Goal: Task Accomplishment & Management: Use online tool/utility

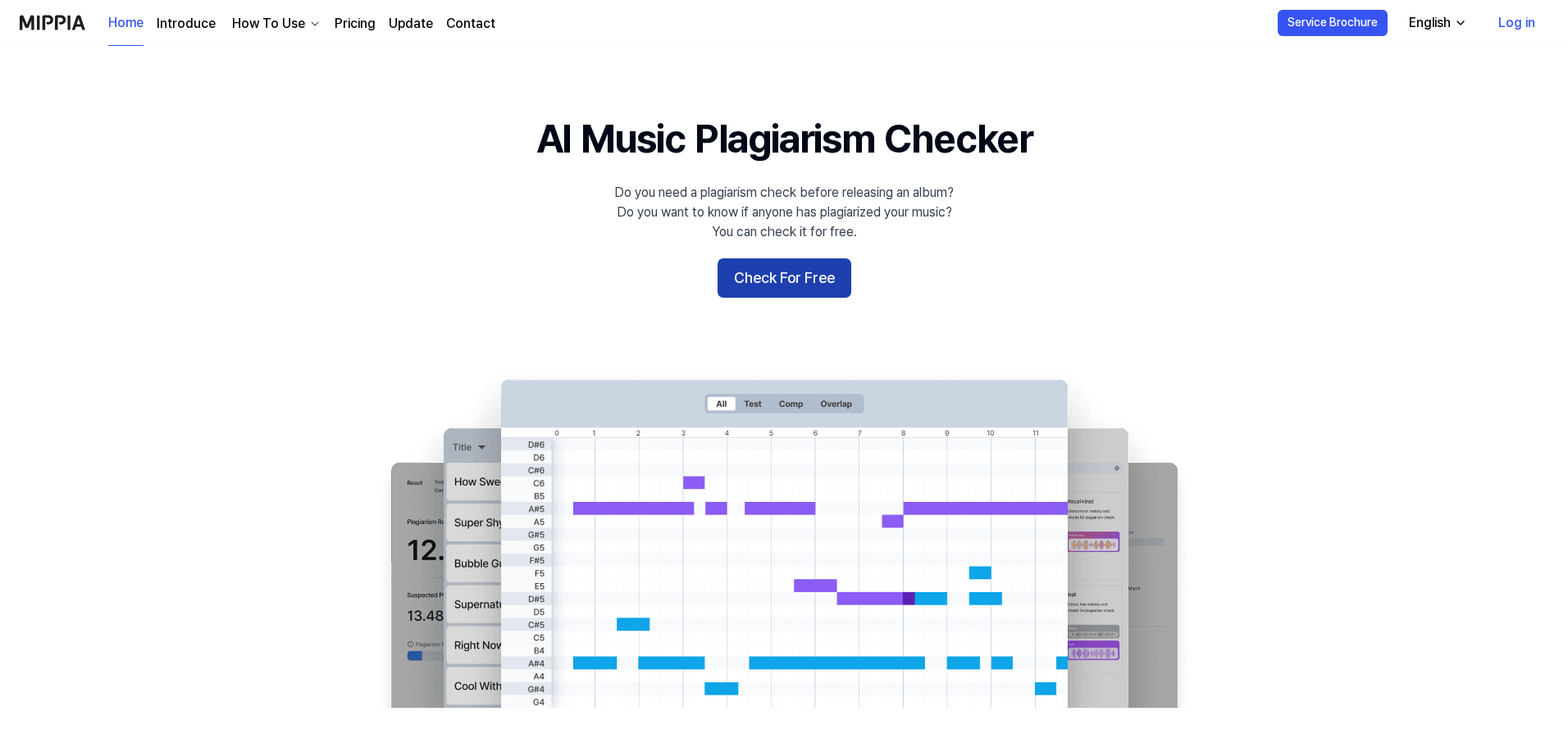
click at [804, 278] on button "Check For Free" at bounding box center [785, 278] width 134 height 40
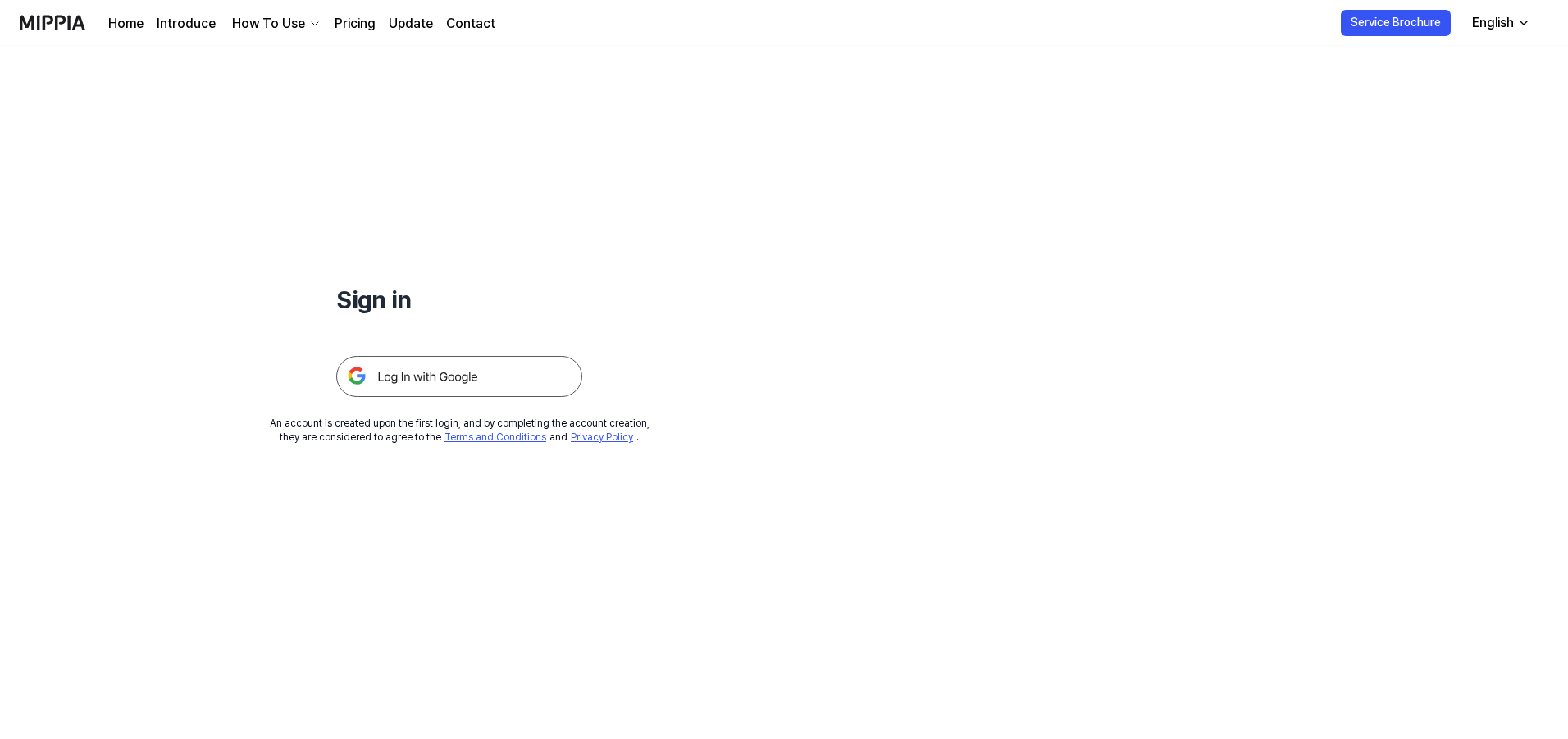
click at [482, 381] on img at bounding box center [459, 377] width 246 height 41
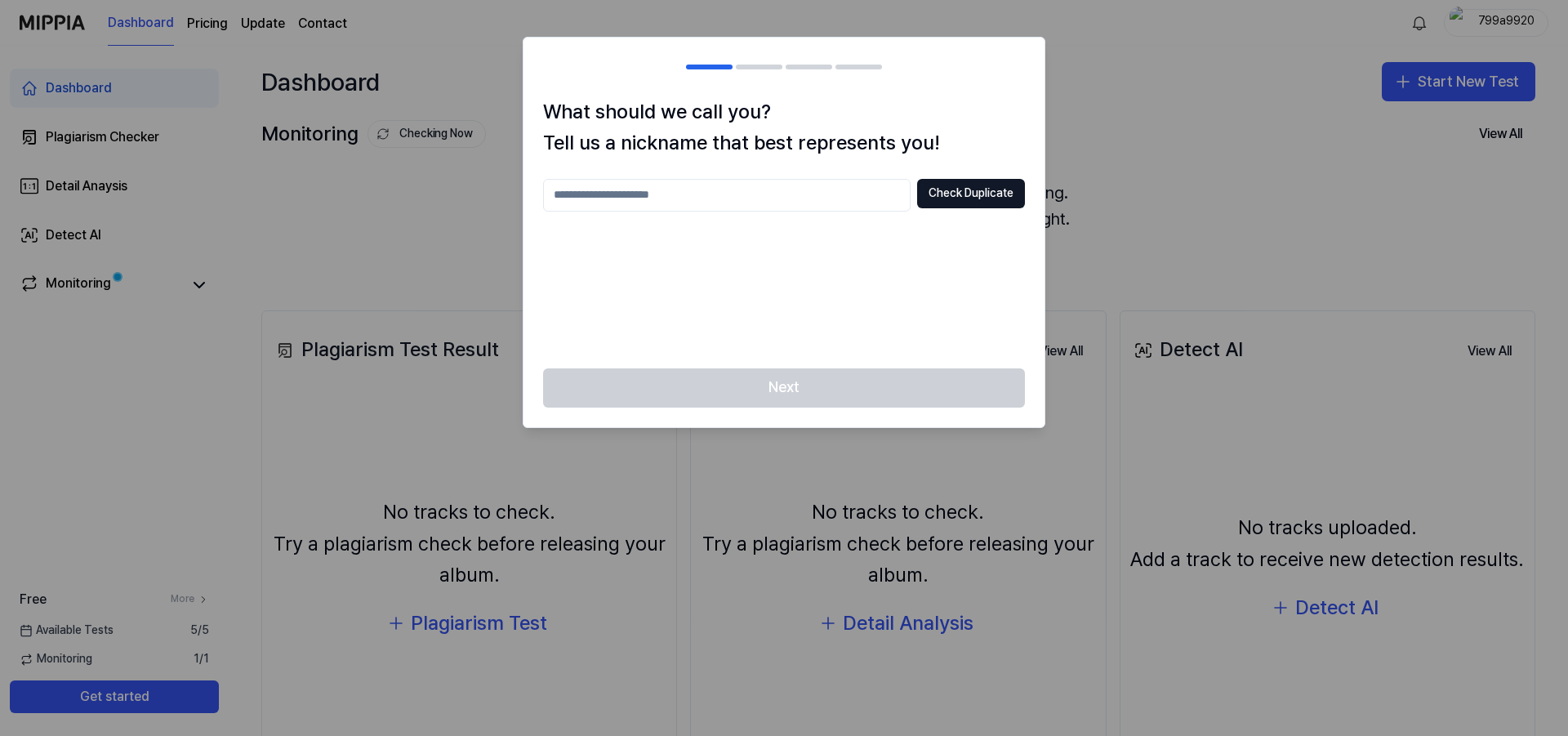
click at [671, 201] on input "text" at bounding box center [726, 196] width 367 height 33
type input "*****"
click at [985, 191] on button "Check Duplicate" at bounding box center [971, 194] width 108 height 30
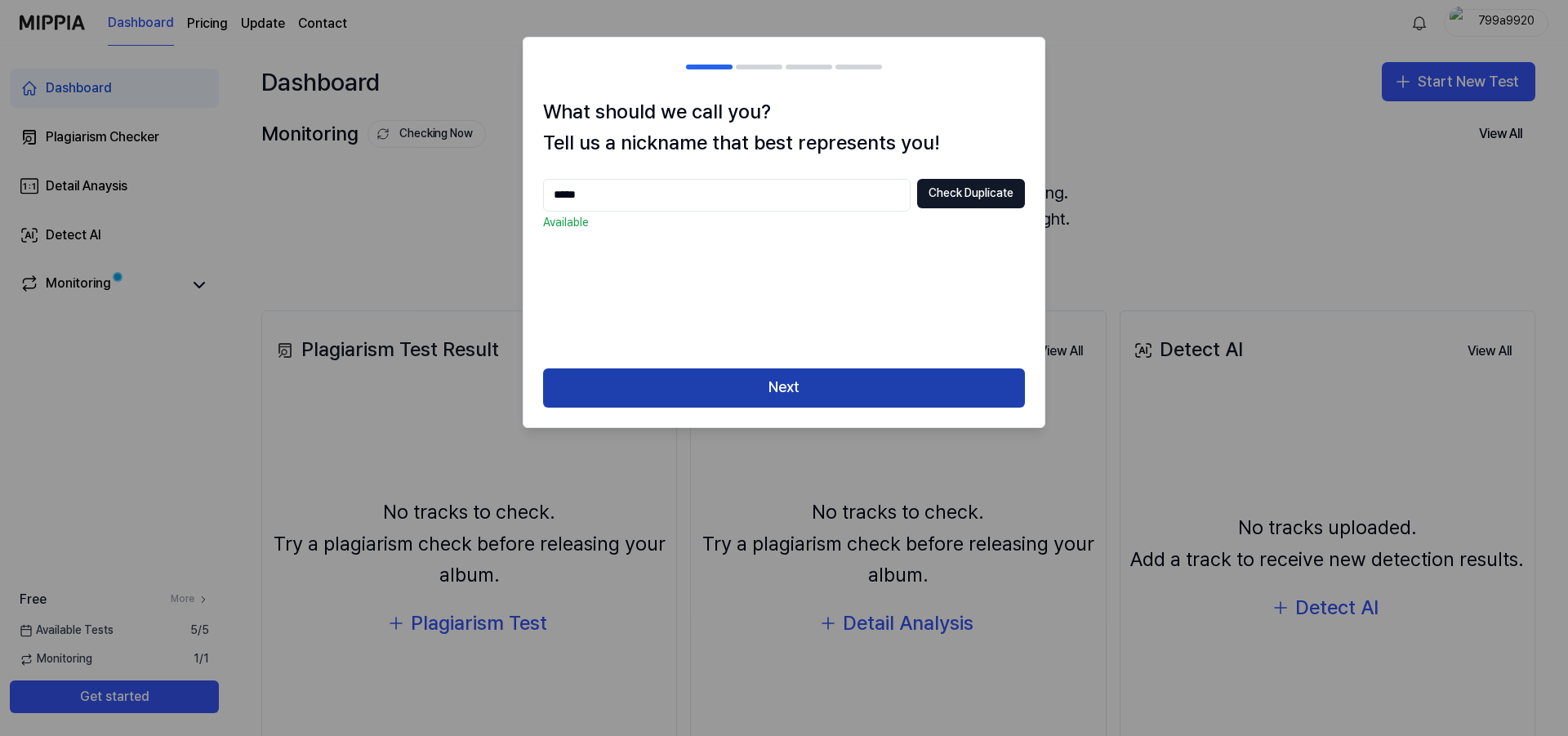
click at [822, 395] on button "Next" at bounding box center [784, 388] width 482 height 39
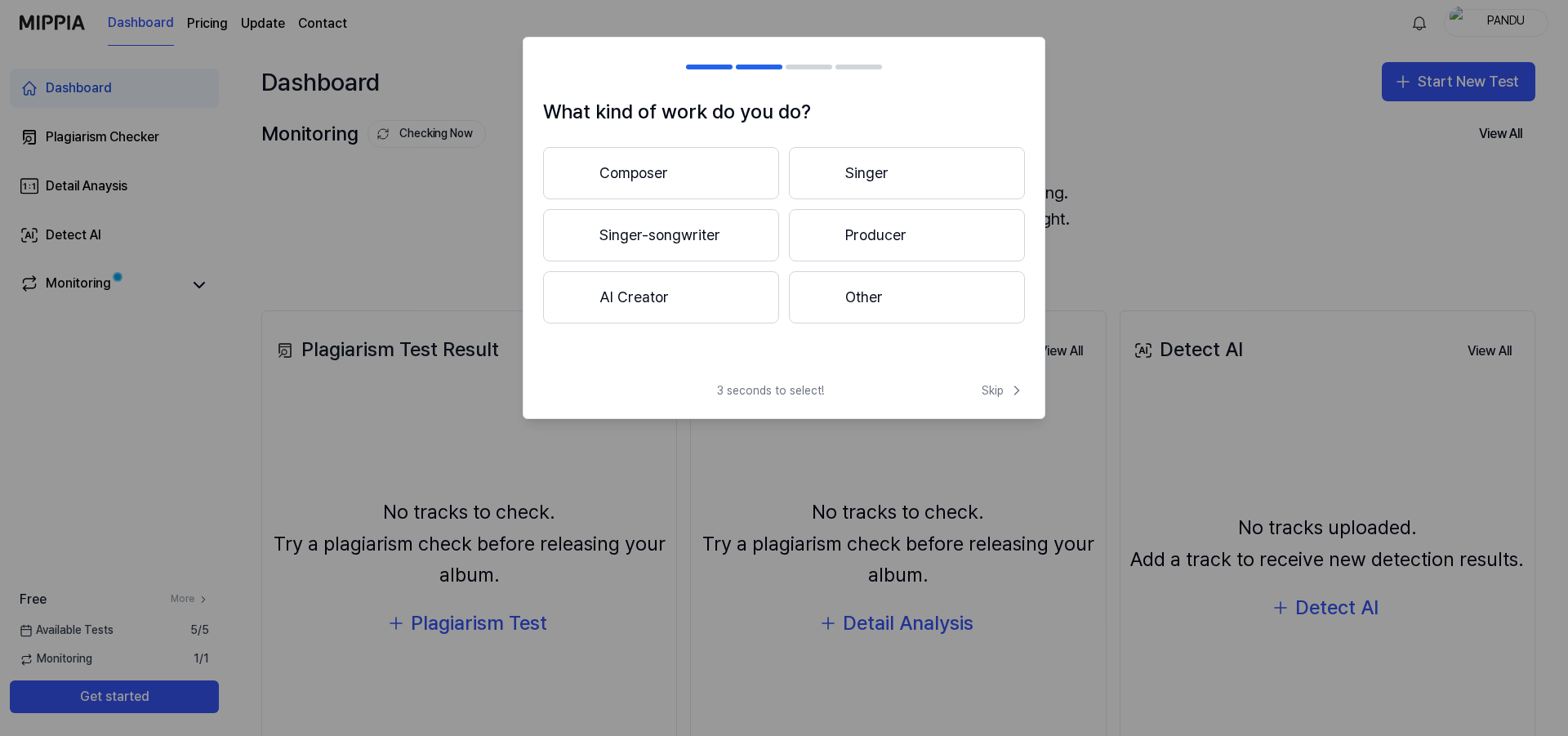
drag, startPoint x: 658, startPoint y: 303, endPoint x: 680, endPoint y: 317, distance: 26.1
click at [658, 302] on button "AI Creator" at bounding box center [661, 298] width 236 height 53
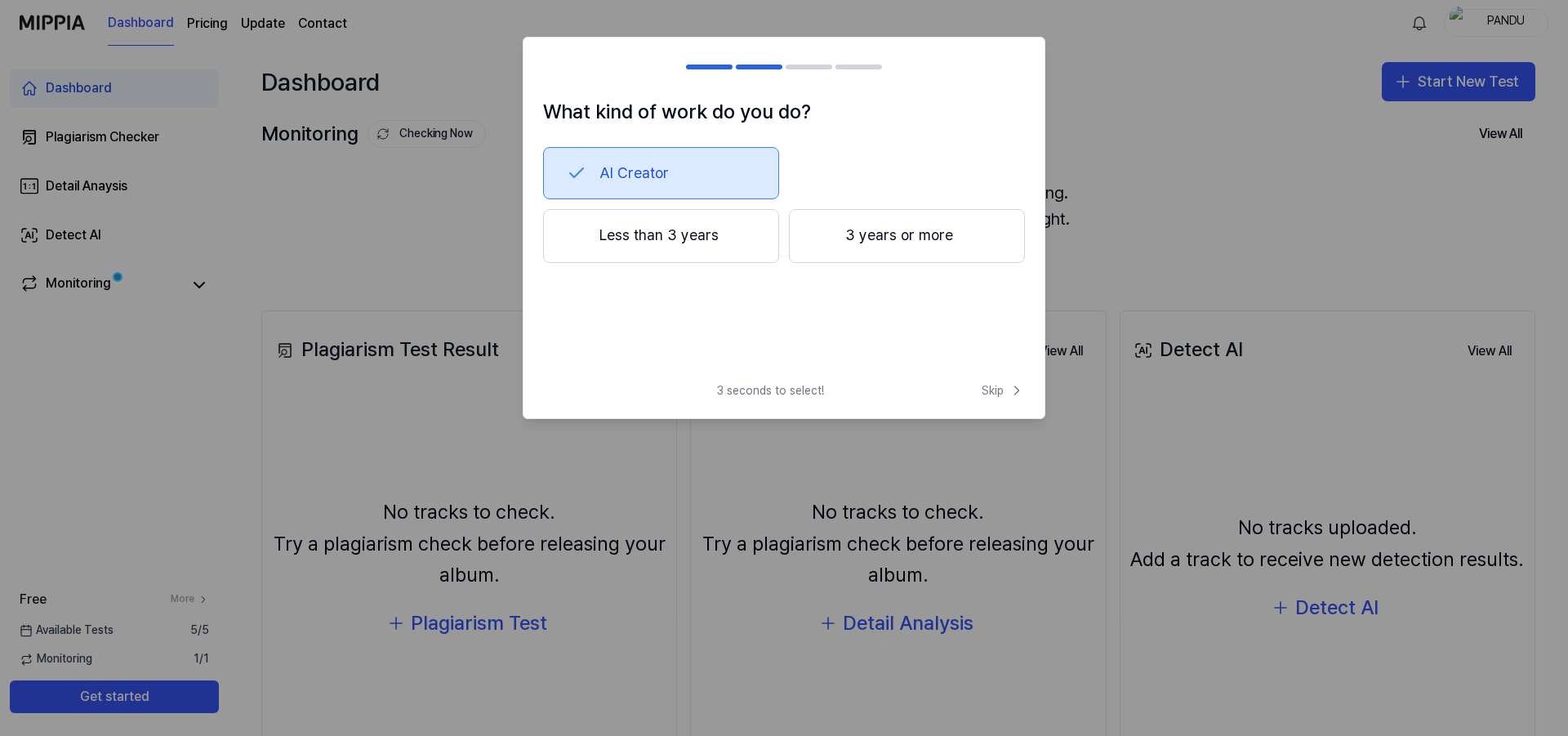
click at [701, 241] on button "Less than 3 years" at bounding box center [661, 236] width 236 height 54
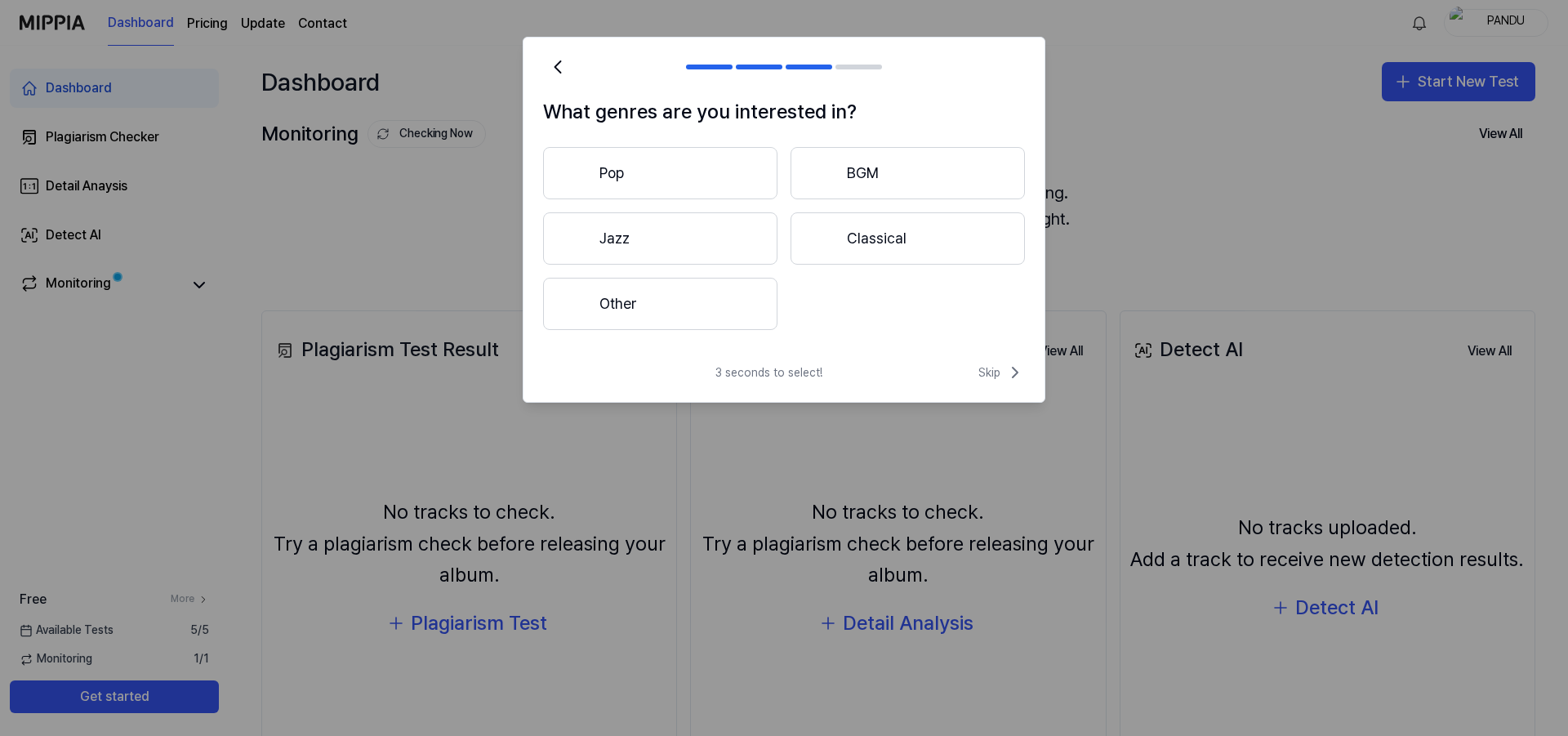
click at [681, 176] on button "Pop" at bounding box center [660, 174] width 234 height 53
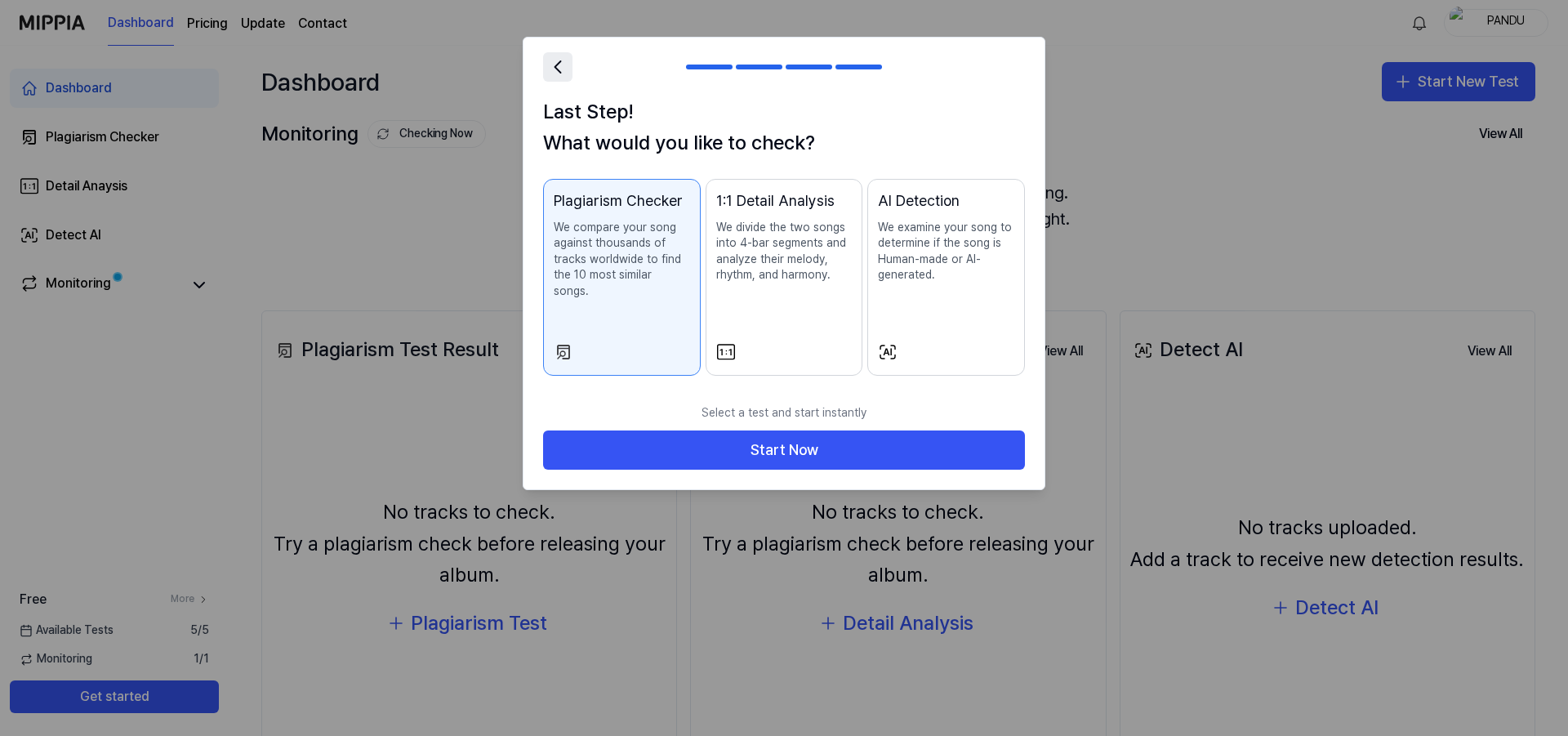
click at [567, 76] on icon at bounding box center [558, 67] width 23 height 23
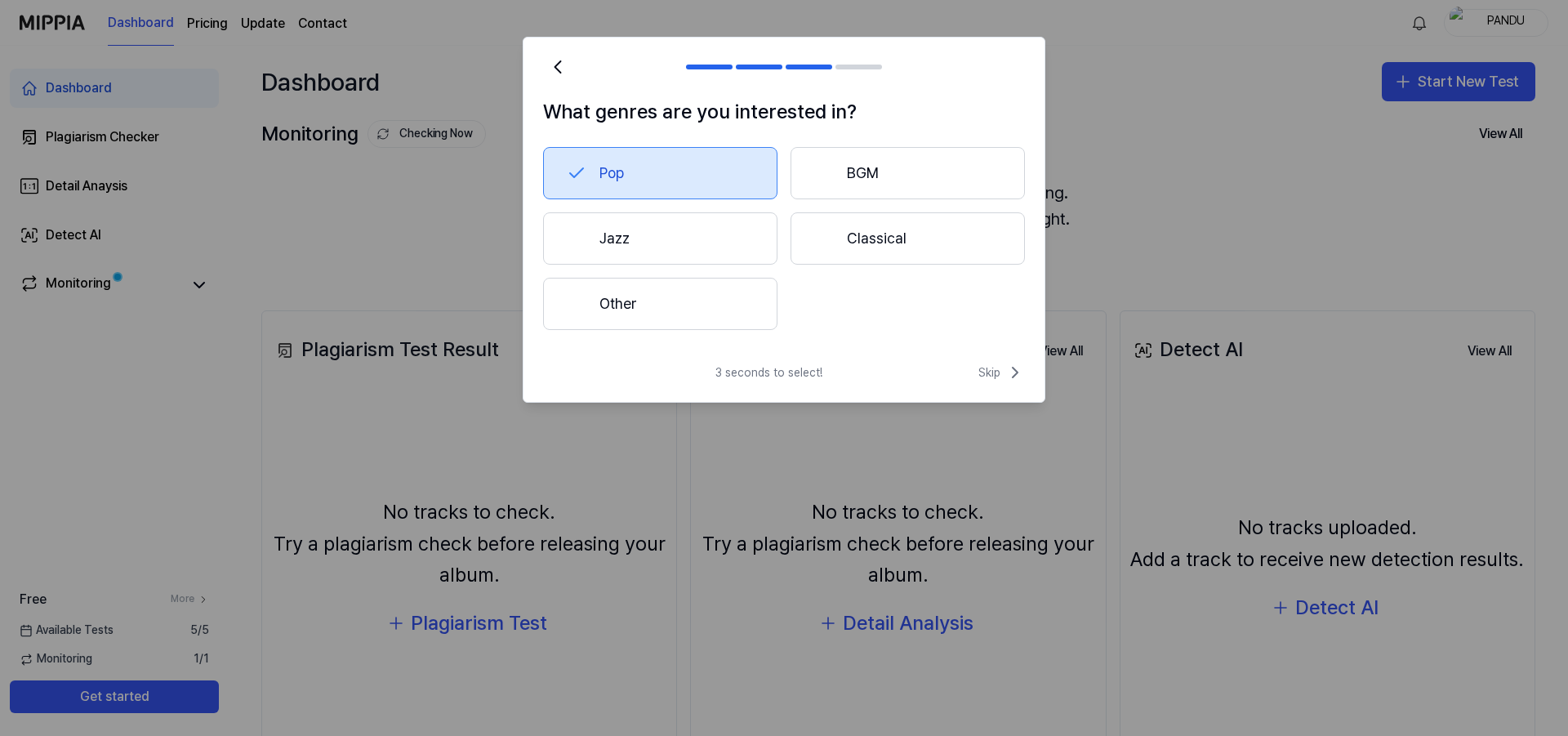
click at [663, 285] on button "Other" at bounding box center [660, 304] width 234 height 53
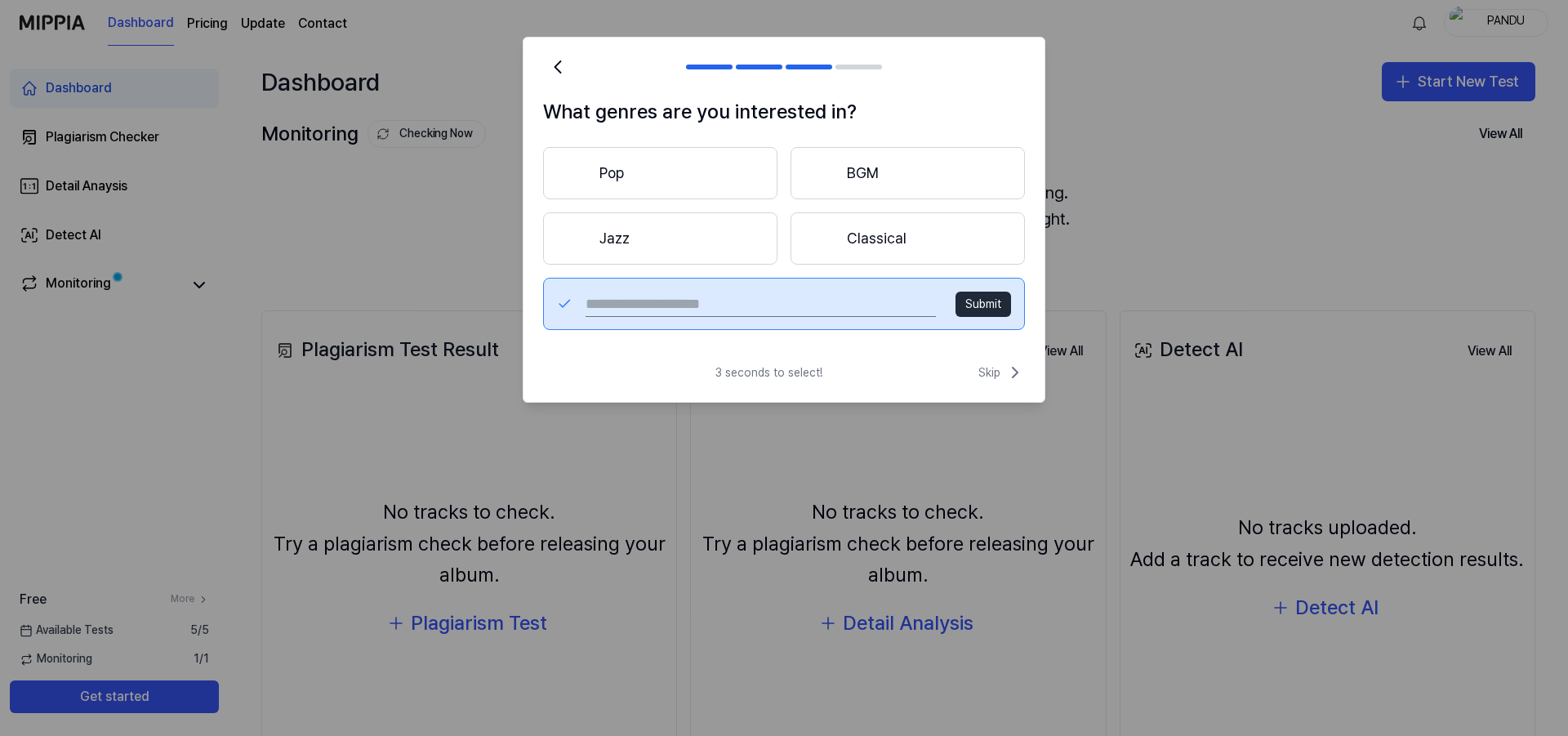
click at [642, 173] on button "Pop" at bounding box center [660, 174] width 234 height 53
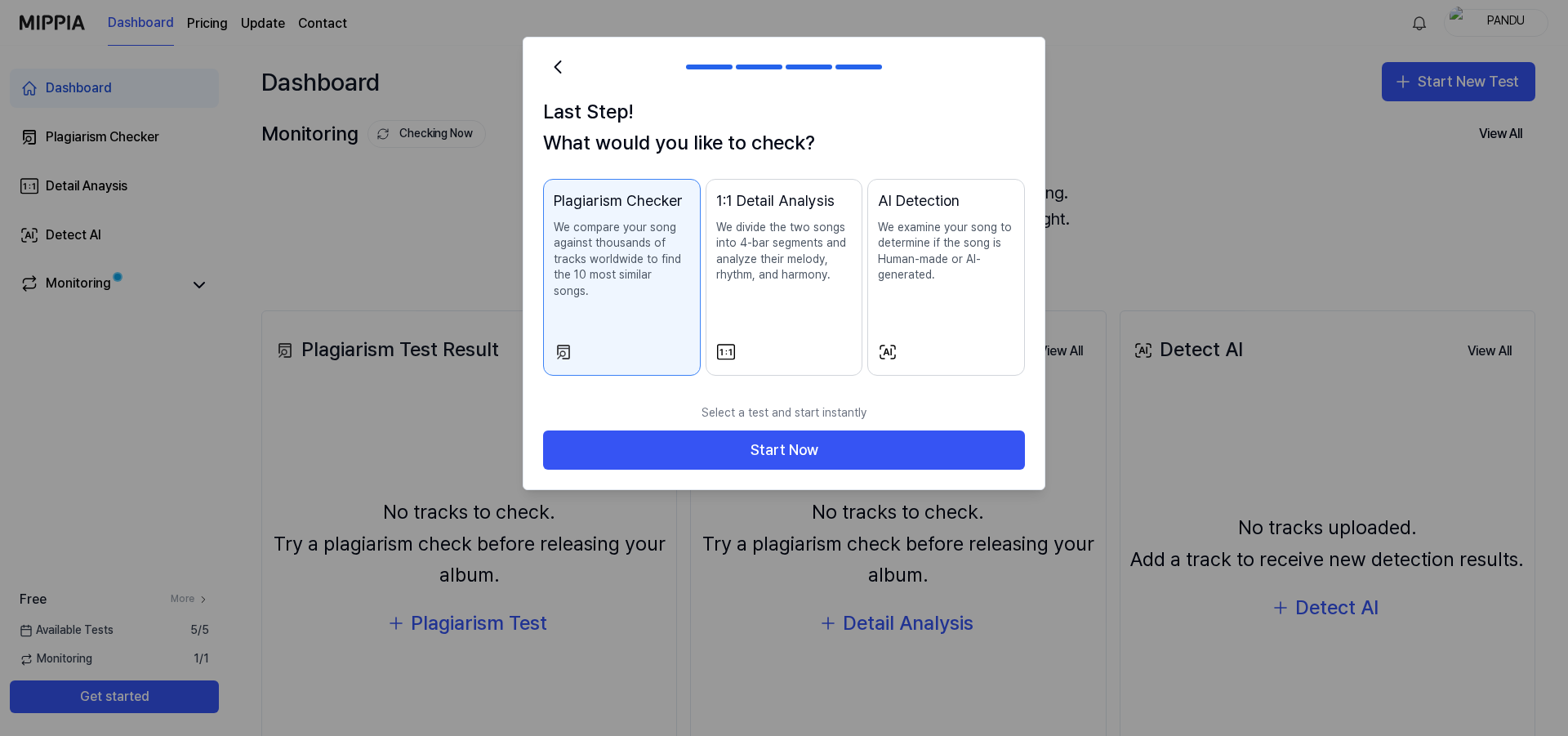
click at [941, 259] on p "We examine your song to determine if the song is Human-made or AI-generated." at bounding box center [946, 252] width 136 height 64
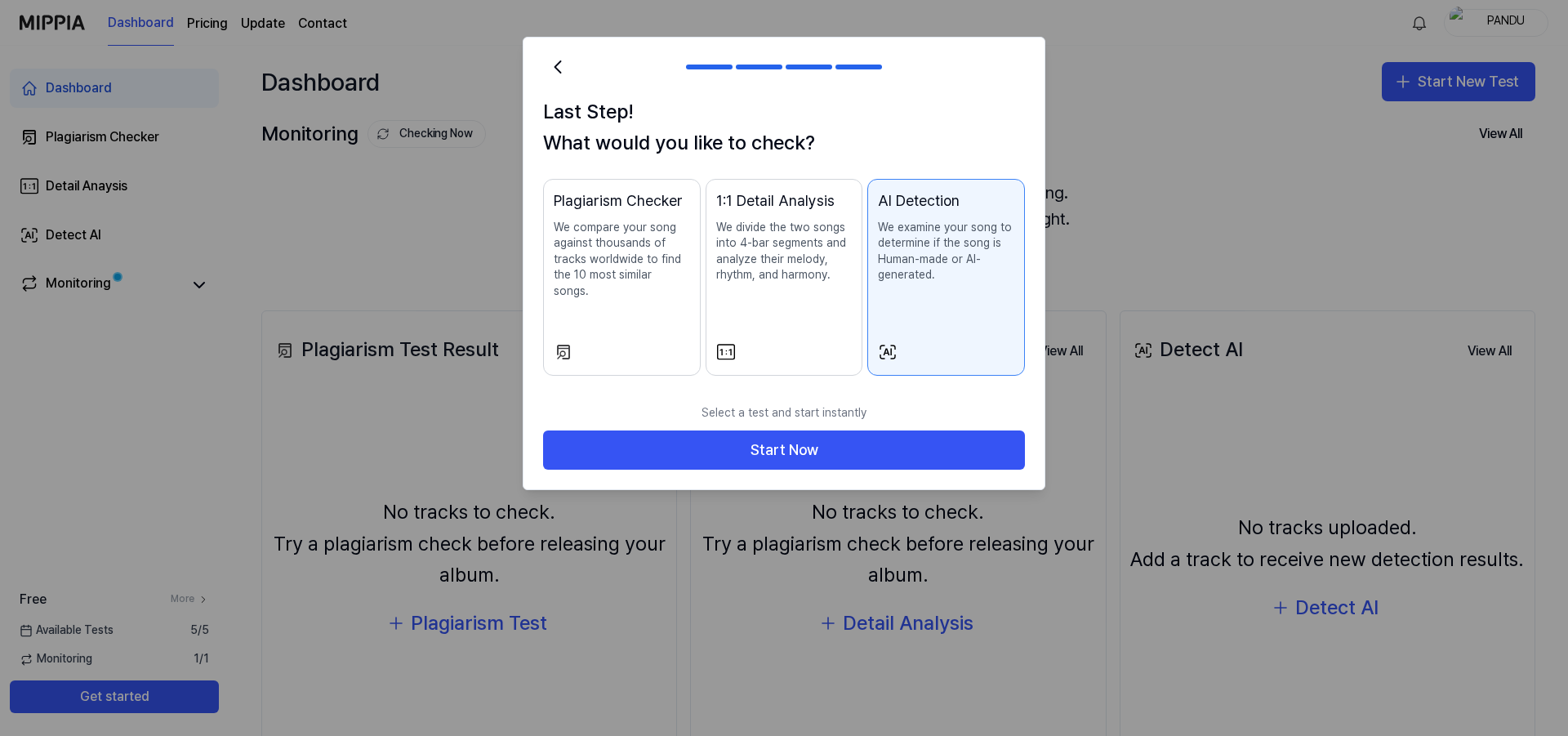
click at [796, 254] on p "We divide the two songs into 4-bar segments and analyze their melody, rhythm, a…" at bounding box center [785, 252] width 136 height 64
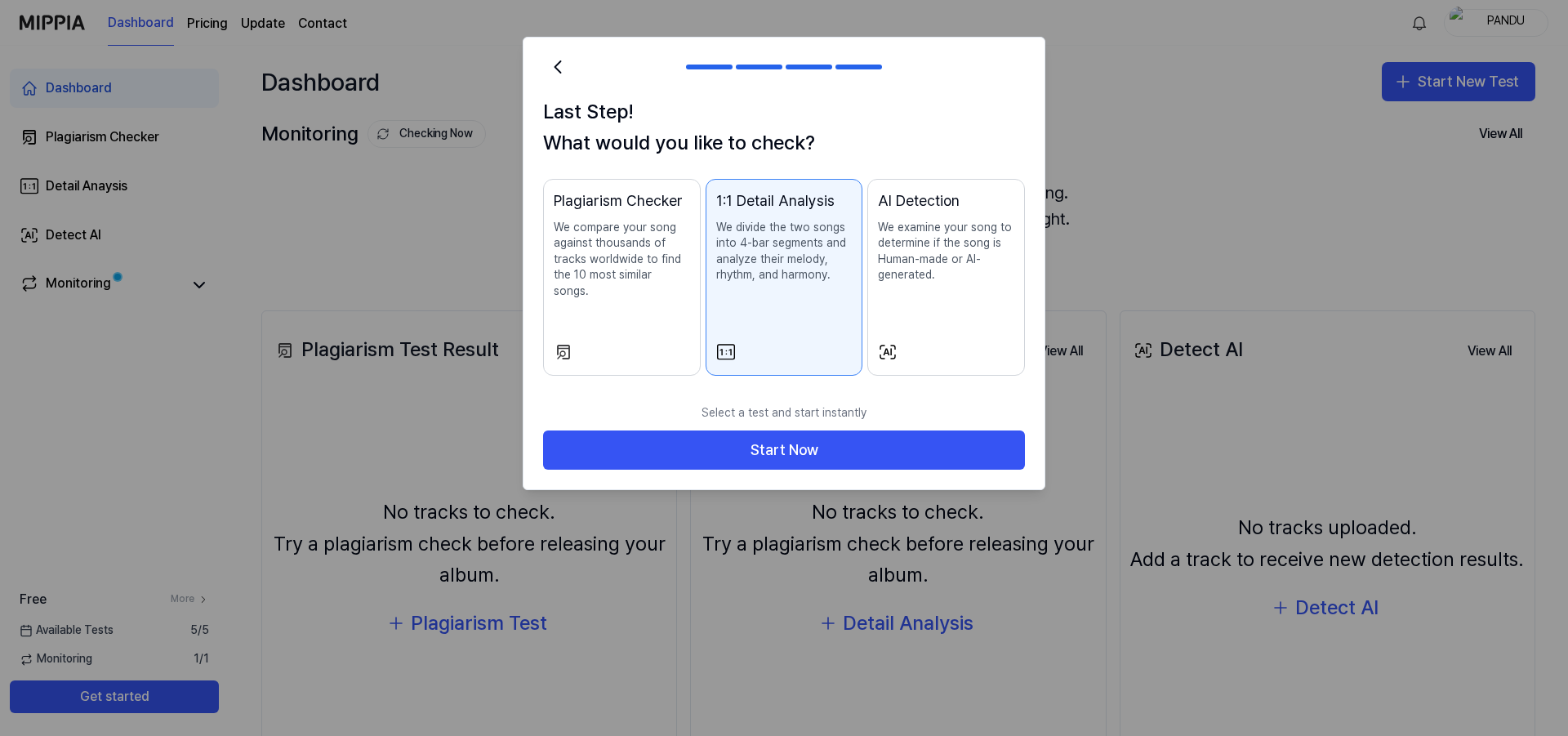
click at [612, 256] on p "We compare your song against thousands of tracks worldwide to find the 10 most …" at bounding box center [622, 259] width 136 height 80
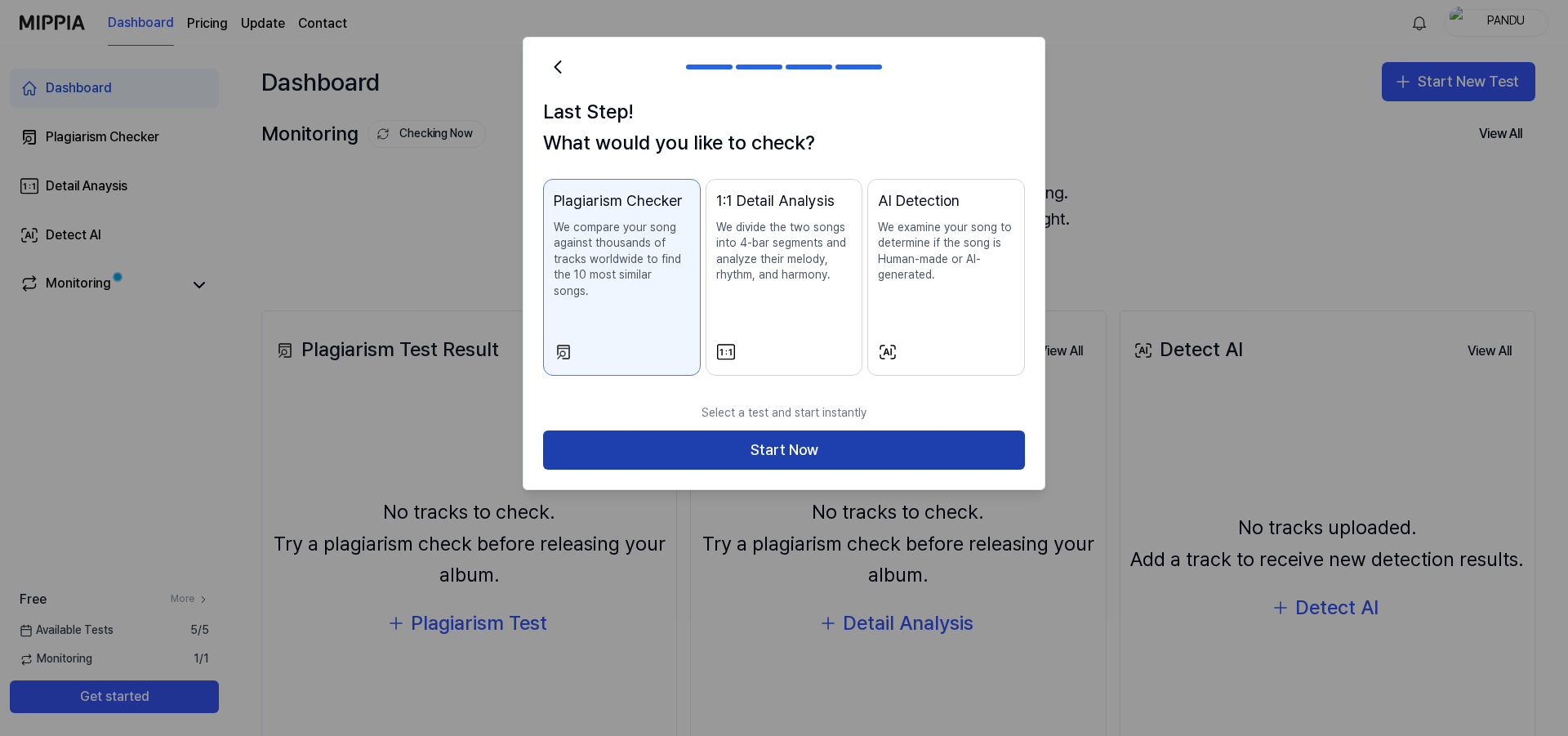
click at [827, 436] on button "Start Now" at bounding box center [784, 451] width 482 height 39
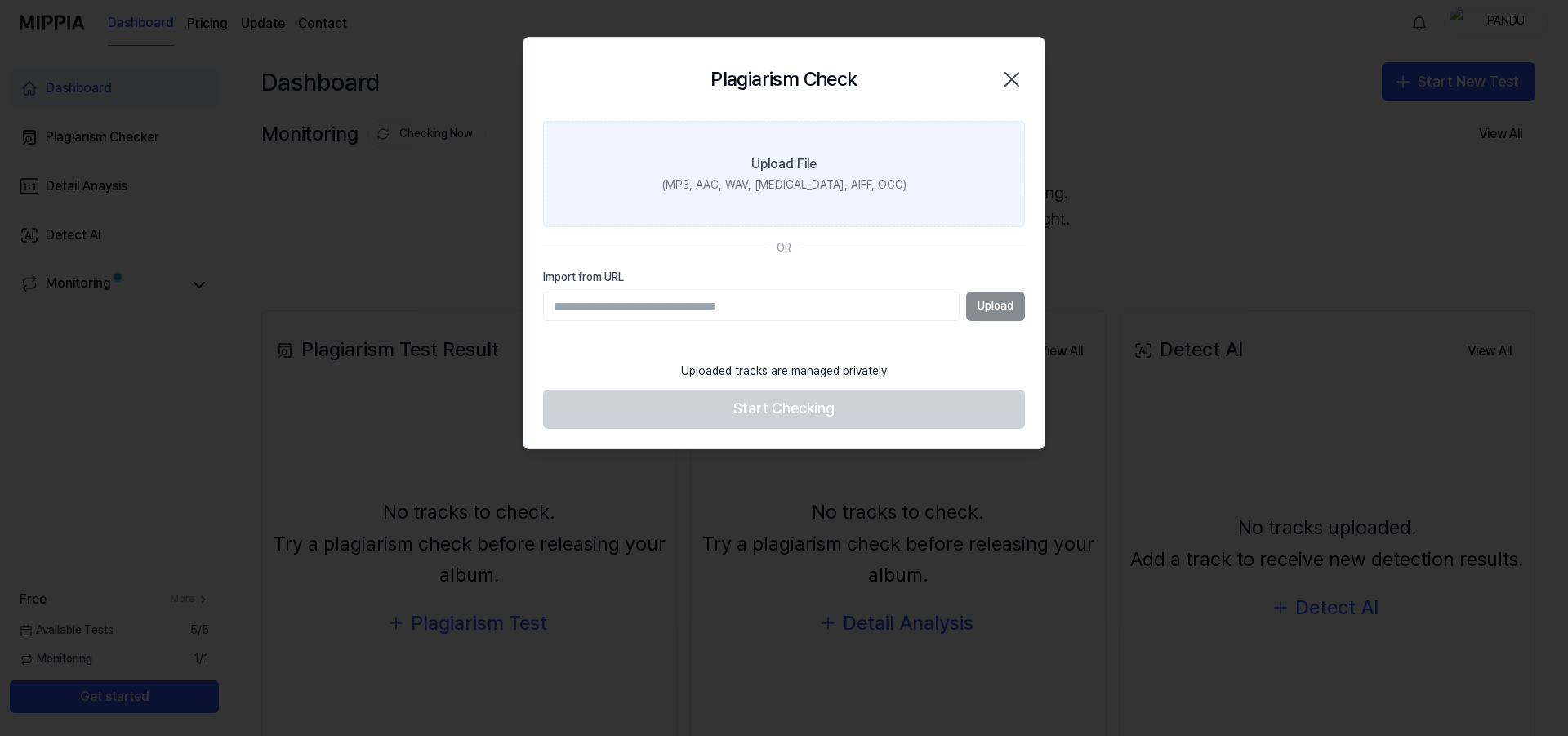
click at [761, 161] on div "Upload File" at bounding box center [784, 164] width 66 height 20
click at [0, 0] on input "Upload File (MP3, AAC, WAV, FLAC, AIFF, OGG)" at bounding box center [0, 0] width 0 height 0
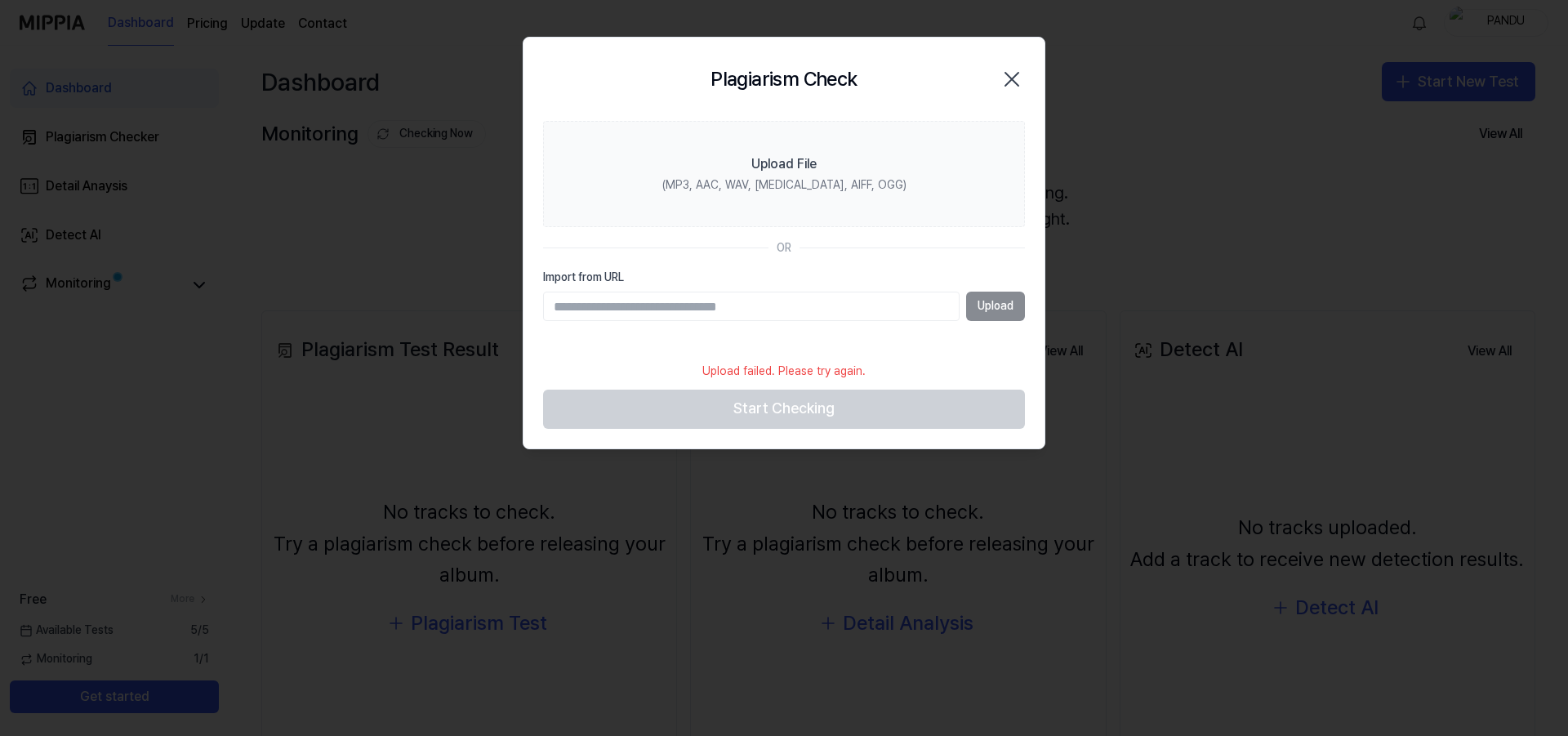
paste input "**********"
type input "**********"
click at [999, 308] on button "Upload" at bounding box center [996, 307] width 59 height 30
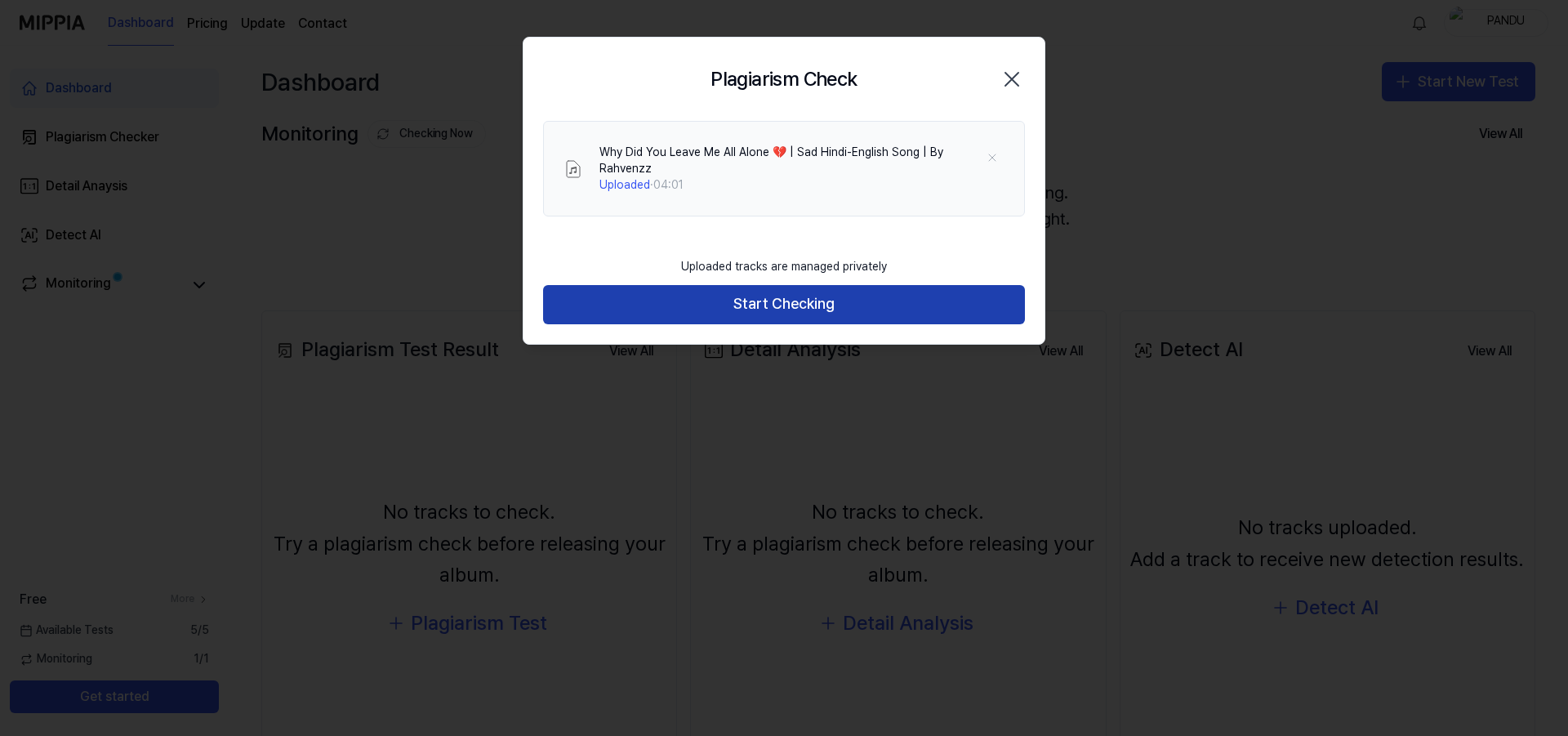
click at [790, 303] on button "Start Checking" at bounding box center [784, 305] width 482 height 39
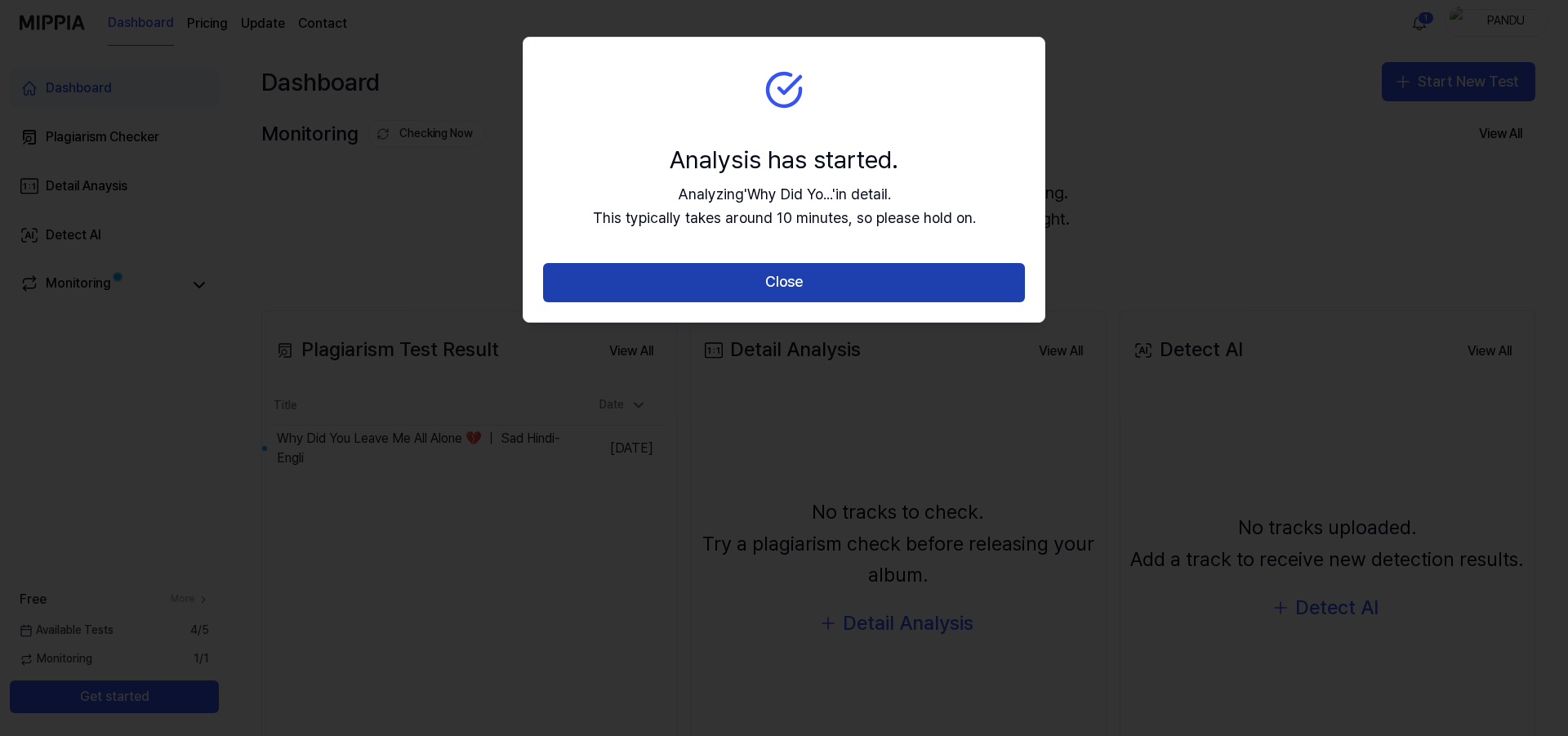
click at [770, 277] on button "Close" at bounding box center [784, 283] width 482 height 39
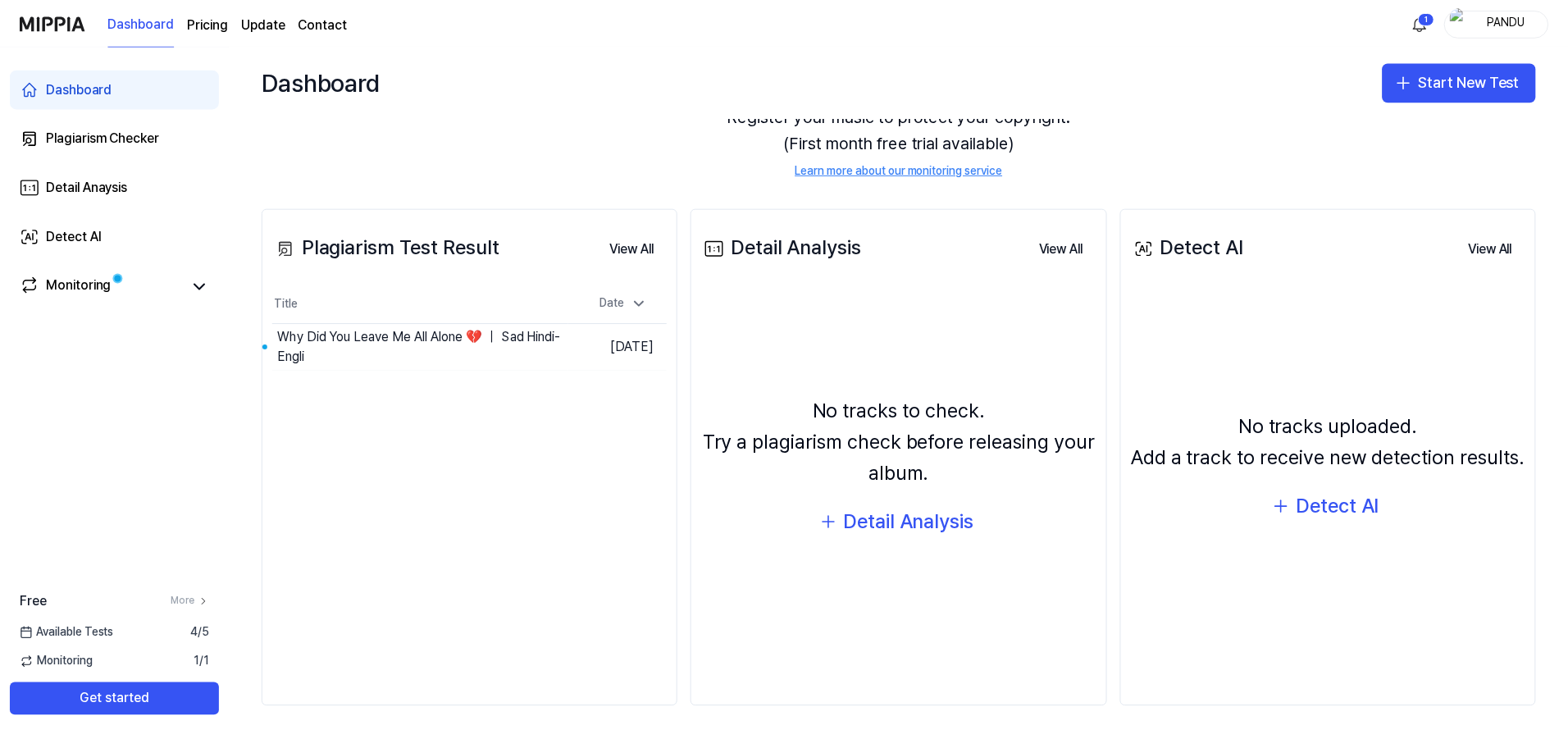
scroll to position [104, 0]
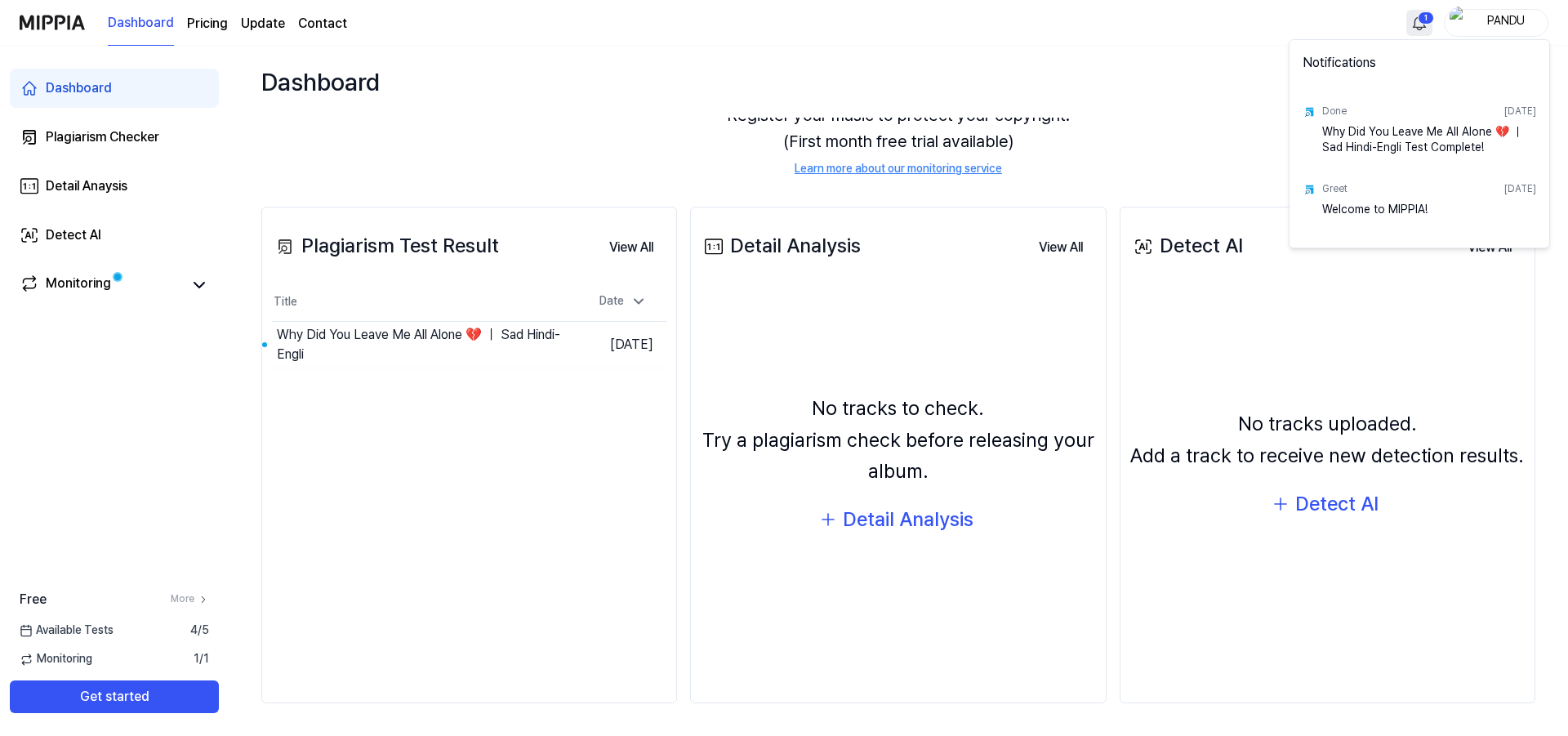
click at [1422, 19] on html "Dashboard Pricing Update Contact 1 PANDU Dashboard Plagiarism Checker Detail An…" at bounding box center [784, 368] width 1568 height 736
click at [1414, 138] on div "Why Did You Leave Me All Alone 💔 ｜ Sad Hindi-Engli Test Complete!" at bounding box center [1429, 141] width 214 height 33
click at [1409, 132] on div "Why Did You Leave Me All Alone 💔 ｜ Sad Hindi-Engli Test Complete!" at bounding box center [1429, 141] width 214 height 33
click at [1391, 130] on div "Why Did You Leave Me All Alone 💔 ｜ Sad Hindi-Engli Test Complete!" at bounding box center [1429, 141] width 214 height 33
click at [1152, 37] on html "Dashboard Pricing Update Contact PANDU Dashboard Plagiarism Checker Detail Anay…" at bounding box center [784, 368] width 1568 height 736
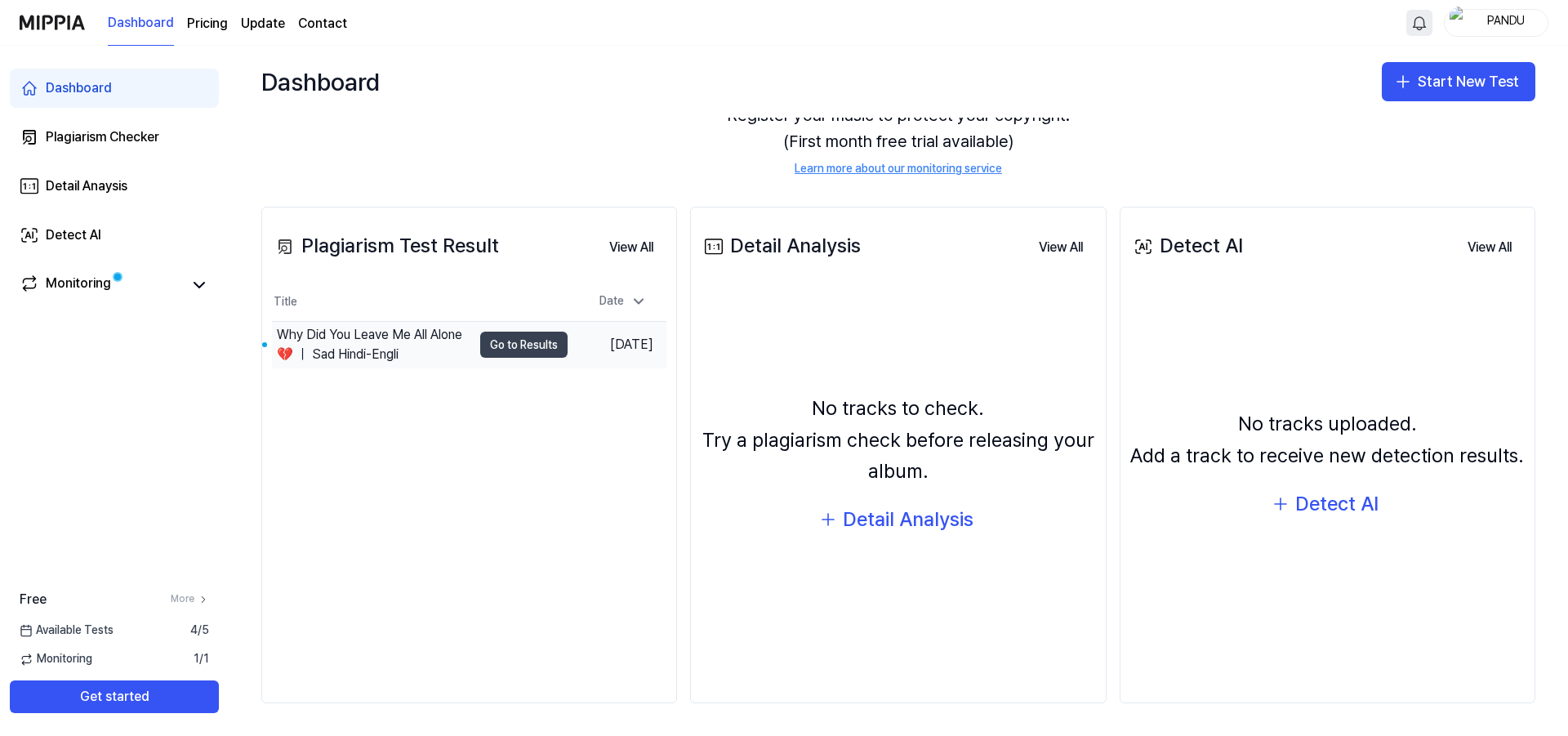
click at [500, 345] on button "Go to Results" at bounding box center [523, 345] width 87 height 26
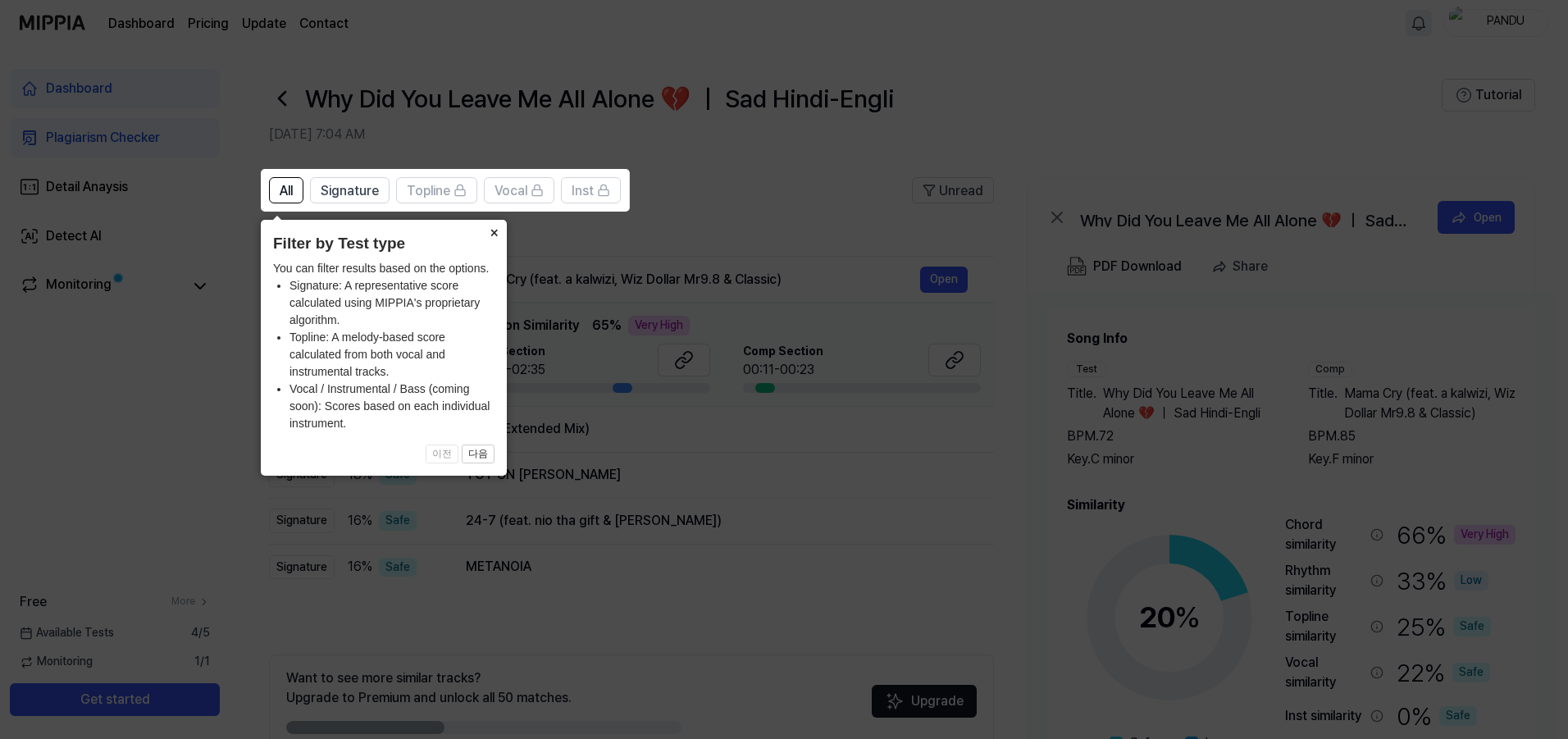
click at [491, 229] on button "×" at bounding box center [494, 231] width 26 height 23
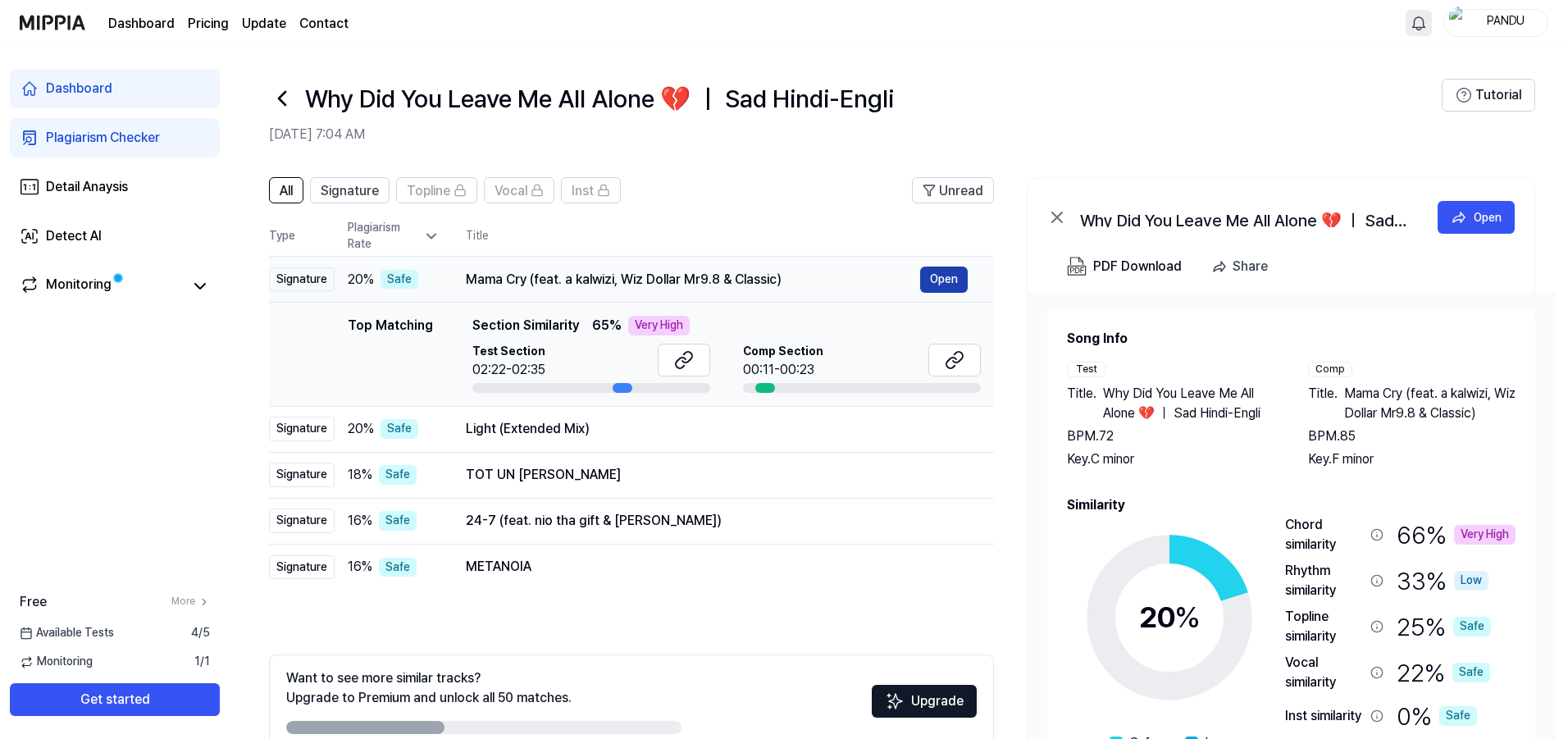
click at [942, 275] on button "Open" at bounding box center [944, 280] width 48 height 26
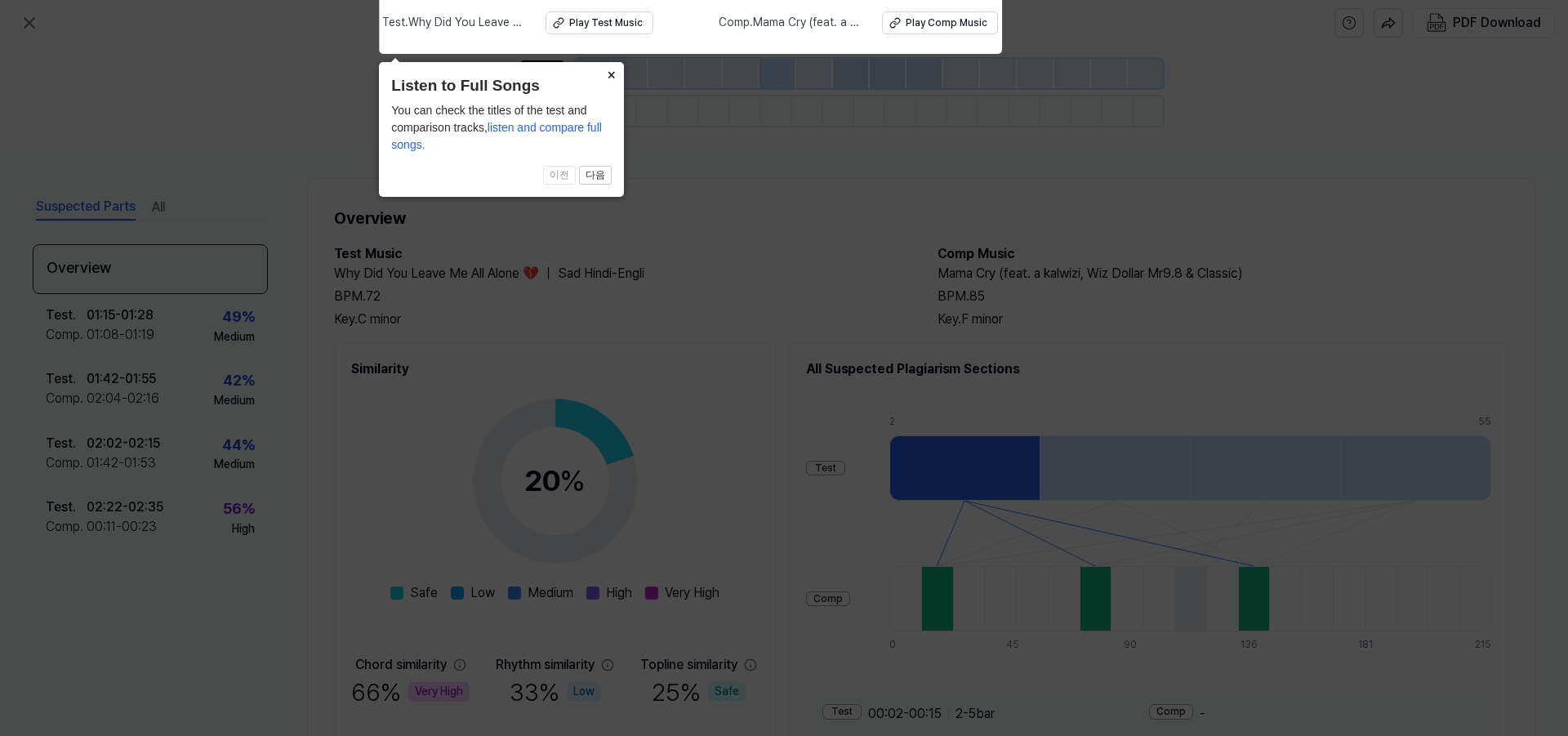
click at [612, 74] on button "×" at bounding box center [611, 74] width 26 height 23
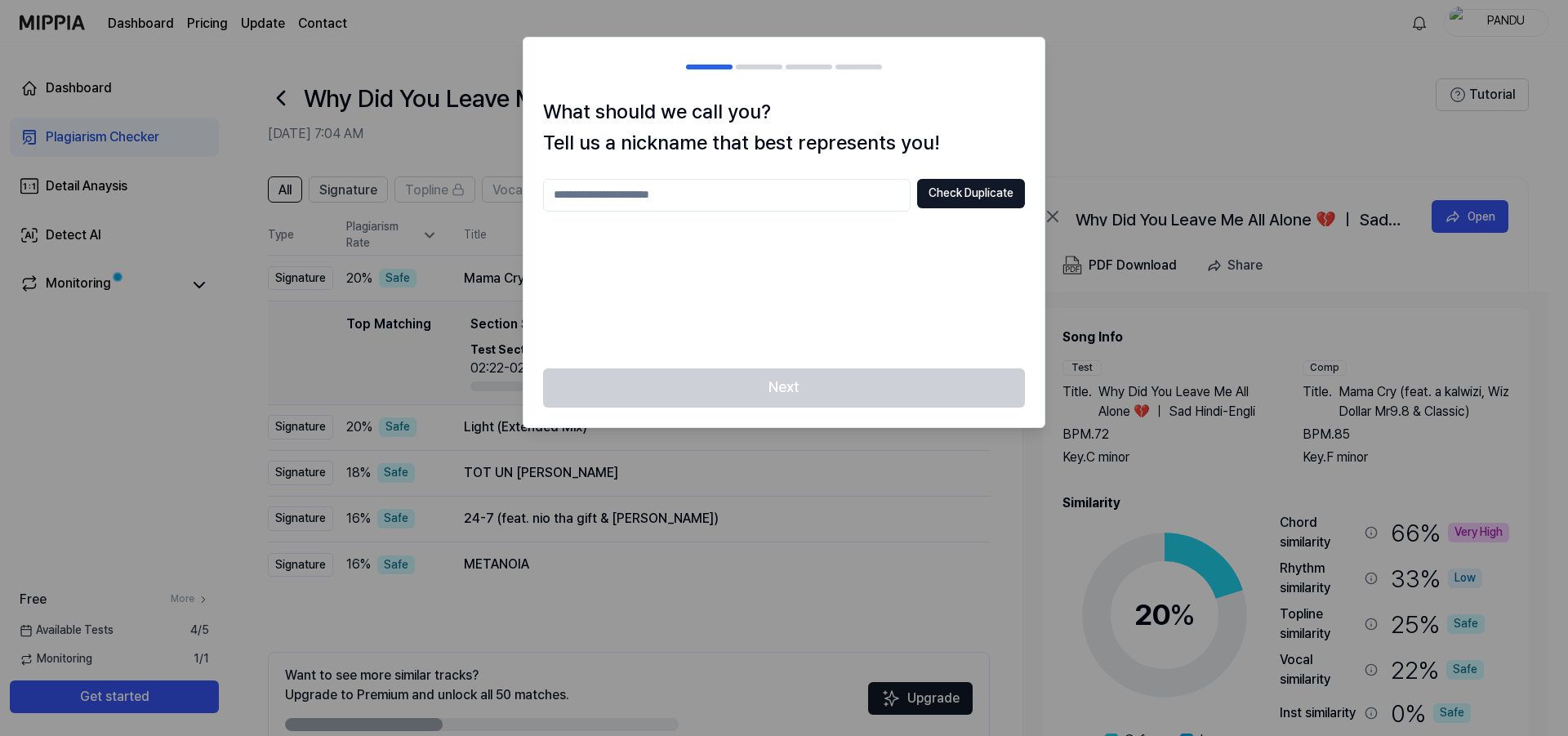
click at [1150, 76] on div at bounding box center [784, 368] width 1568 height 736
click at [1199, 117] on div at bounding box center [784, 368] width 1568 height 736
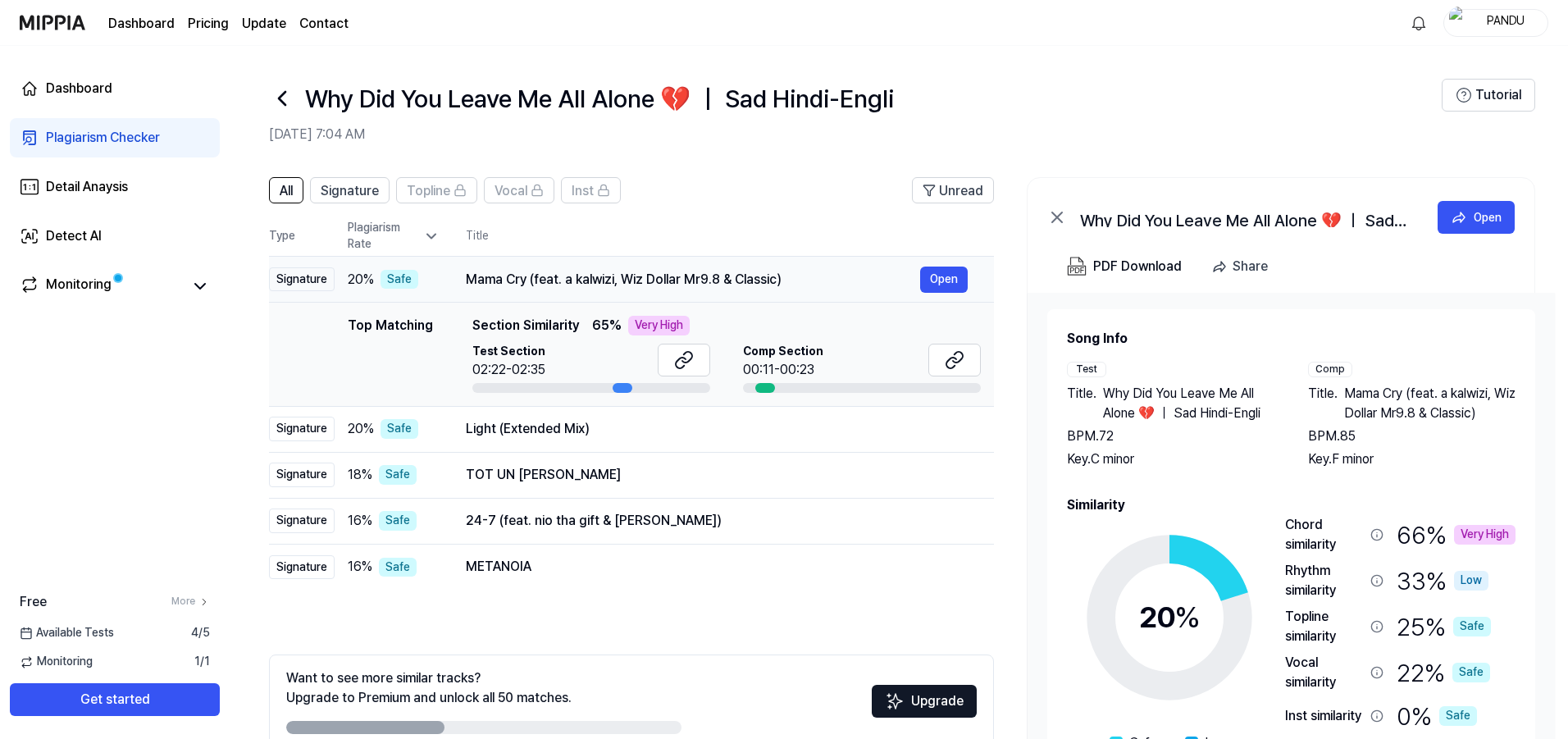
drag, startPoint x: 463, startPoint y: 277, endPoint x: 558, endPoint y: 275, distance: 95.0
click at [568, 275] on td "Mama Cry (feat. a kalwizi, Wiz Dollar Mr9.8 & Classic) Open" at bounding box center [717, 280] width 555 height 46
drag, startPoint x: 466, startPoint y: 280, endPoint x: 741, endPoint y: 278, distance: 275.0
click at [741, 278] on div "Mama Cry (feat. a kalwizi, Wiz Dollar Mr9.8 & Classic)" at bounding box center [693, 280] width 455 height 20
drag, startPoint x: 784, startPoint y: 282, endPoint x: 649, endPoint y: 280, distance: 135.0
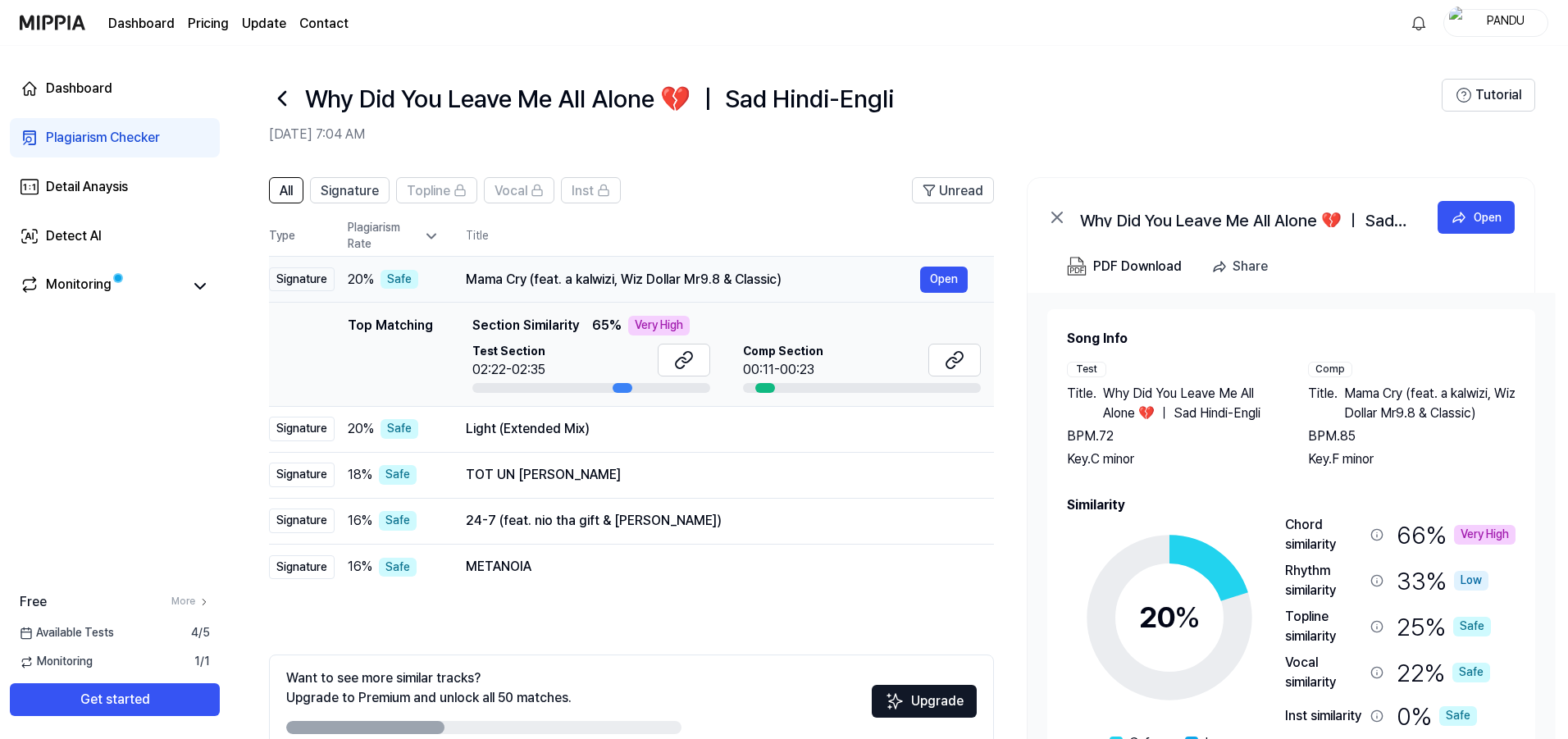
click at [653, 282] on div "Mama Cry (feat. a kalwizi, Wiz Dollar Mr9.8 & Classic)" at bounding box center [693, 280] width 455 height 20
drag, startPoint x: 649, startPoint y: 280, endPoint x: 727, endPoint y: 275, distance: 78.2
click at [727, 275] on div "Mama Cry (feat. a kalwizi, Wiz Dollar Mr9.8 & Classic)" at bounding box center [693, 280] width 455 height 20
drag, startPoint x: 623, startPoint y: 386, endPoint x: 674, endPoint y: 400, distance: 52.9
click at [649, 388] on div at bounding box center [591, 388] width 238 height 10
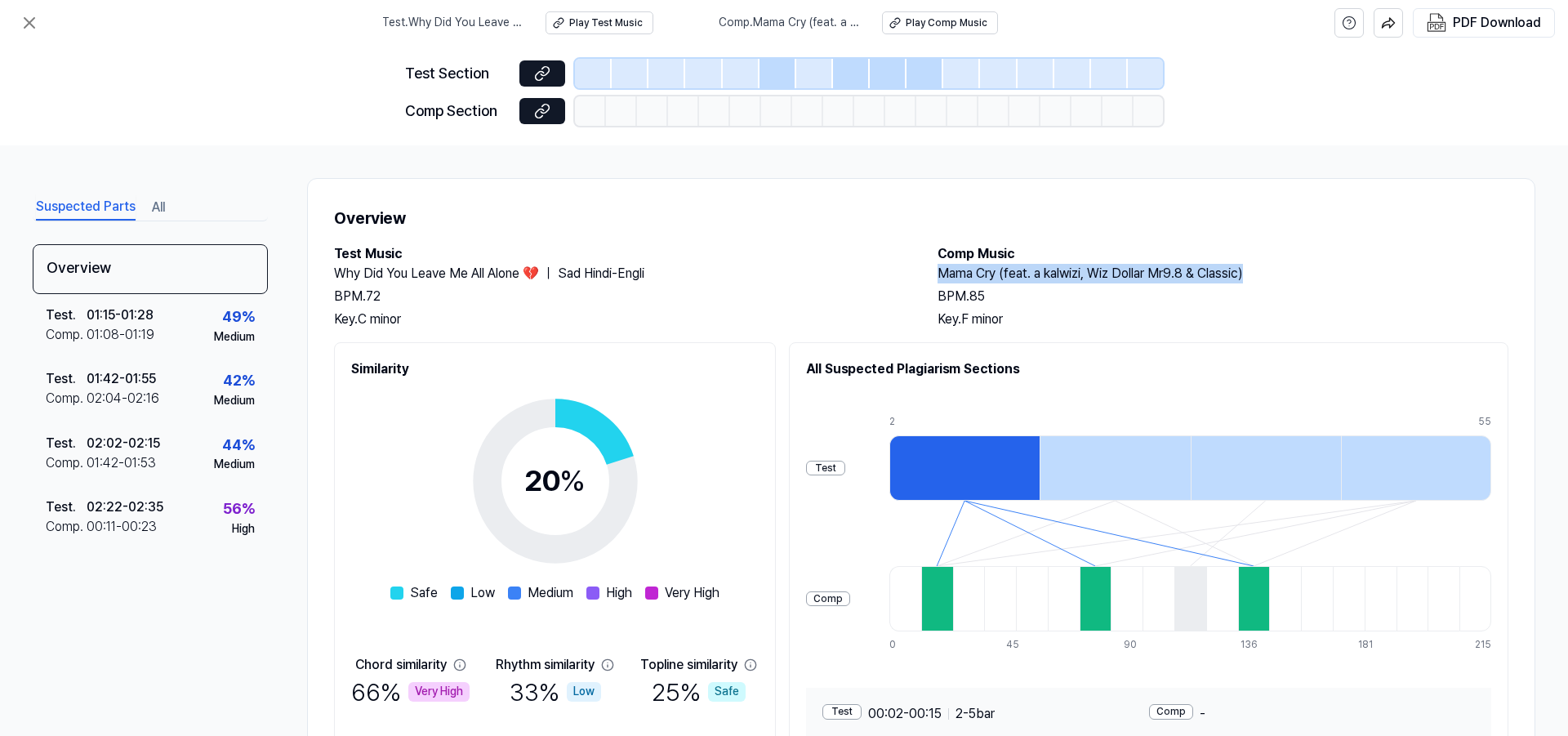
drag, startPoint x: 936, startPoint y: 275, endPoint x: 1250, endPoint y: 284, distance: 314.1
click at [1250, 284] on div "Mama Cry (feat. a kalwizi, Wiz Dollar Mr9.8 & Classic) BPM. 85 Key. F minor" at bounding box center [1223, 297] width 571 height 66
copy h2 "Mama Cry (feat. a kalwizi, Wiz Dollar Mr9.8 & Classic)"
click at [1450, 259] on h2 "Comp Music" at bounding box center [1223, 254] width 571 height 20
